Goal: Browse casually

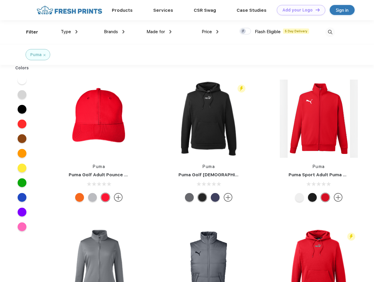
scroll to position [0, 0]
click at [299, 10] on link "Add your Logo Design Tool" at bounding box center [301, 10] width 48 height 10
click at [0, 0] on div "Design Tool" at bounding box center [0, 0] width 0 height 0
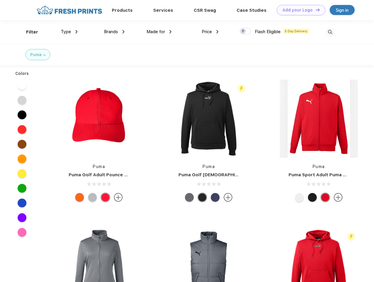
click at [315, 10] on link "Add your Logo Design Tool" at bounding box center [301, 10] width 48 height 10
click at [28, 32] on div "Filter" at bounding box center [32, 32] width 12 height 7
click at [69, 32] on span "Type" at bounding box center [66, 31] width 10 height 5
click at [114, 32] on span "Brands" at bounding box center [111, 31] width 14 height 5
click at [159, 32] on span "Made for" at bounding box center [156, 31] width 19 height 5
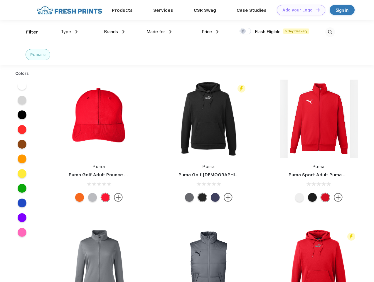
click at [210, 32] on span "Price" at bounding box center [207, 31] width 10 height 5
click at [246, 31] on div at bounding box center [245, 31] width 11 height 6
click at [244, 31] on input "checkbox" at bounding box center [242, 30] width 4 height 4
click at [330, 32] on img at bounding box center [331, 32] width 10 height 10
